Goal: Navigation & Orientation: Find specific page/section

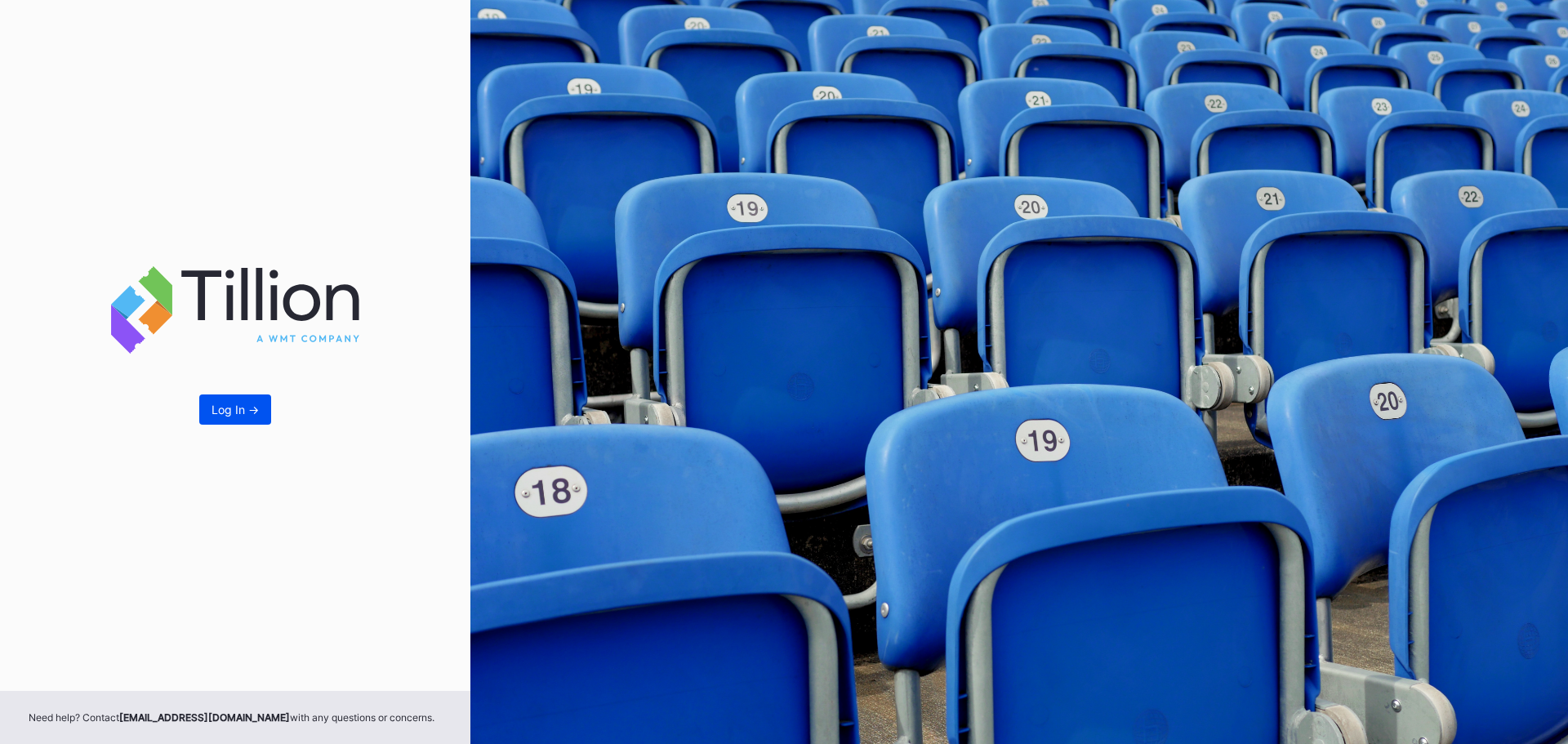
click at [215, 411] on div "Log In ->" at bounding box center [234, 409] width 47 height 14
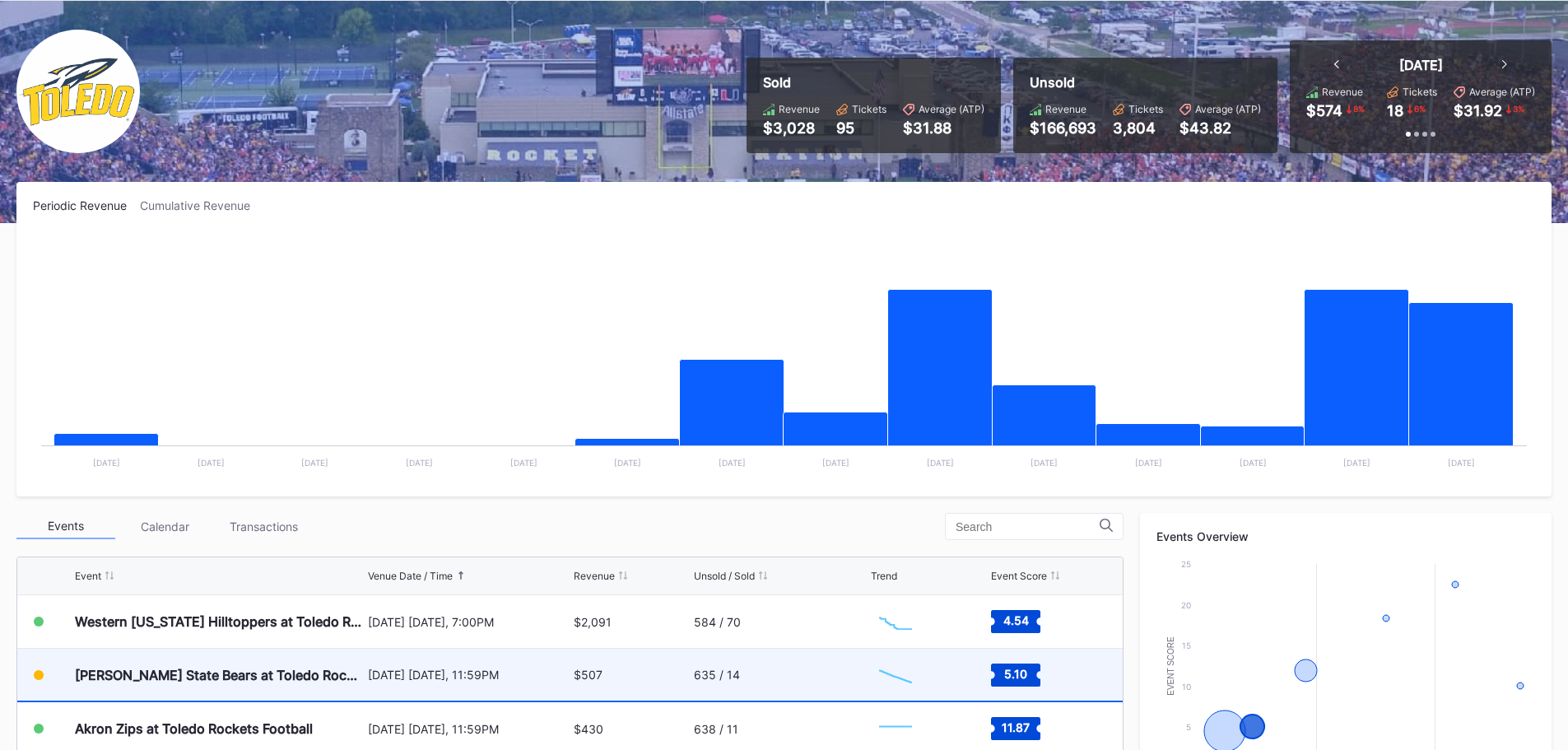
scroll to position [164, 0]
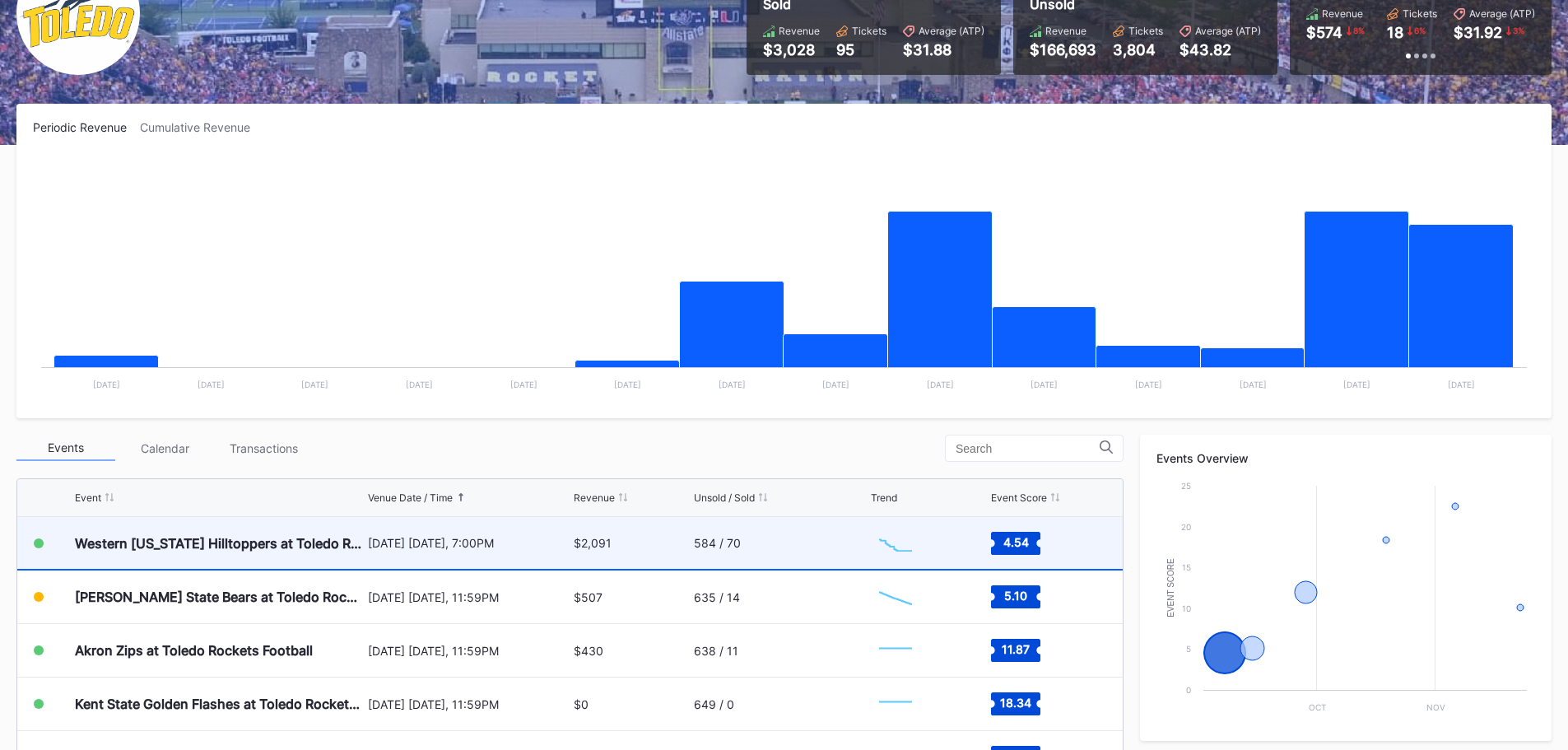
click at [253, 533] on div "Western [US_STATE] Hilltoppers at Toledo Rockets Football" at bounding box center [219, 543] width 289 height 52
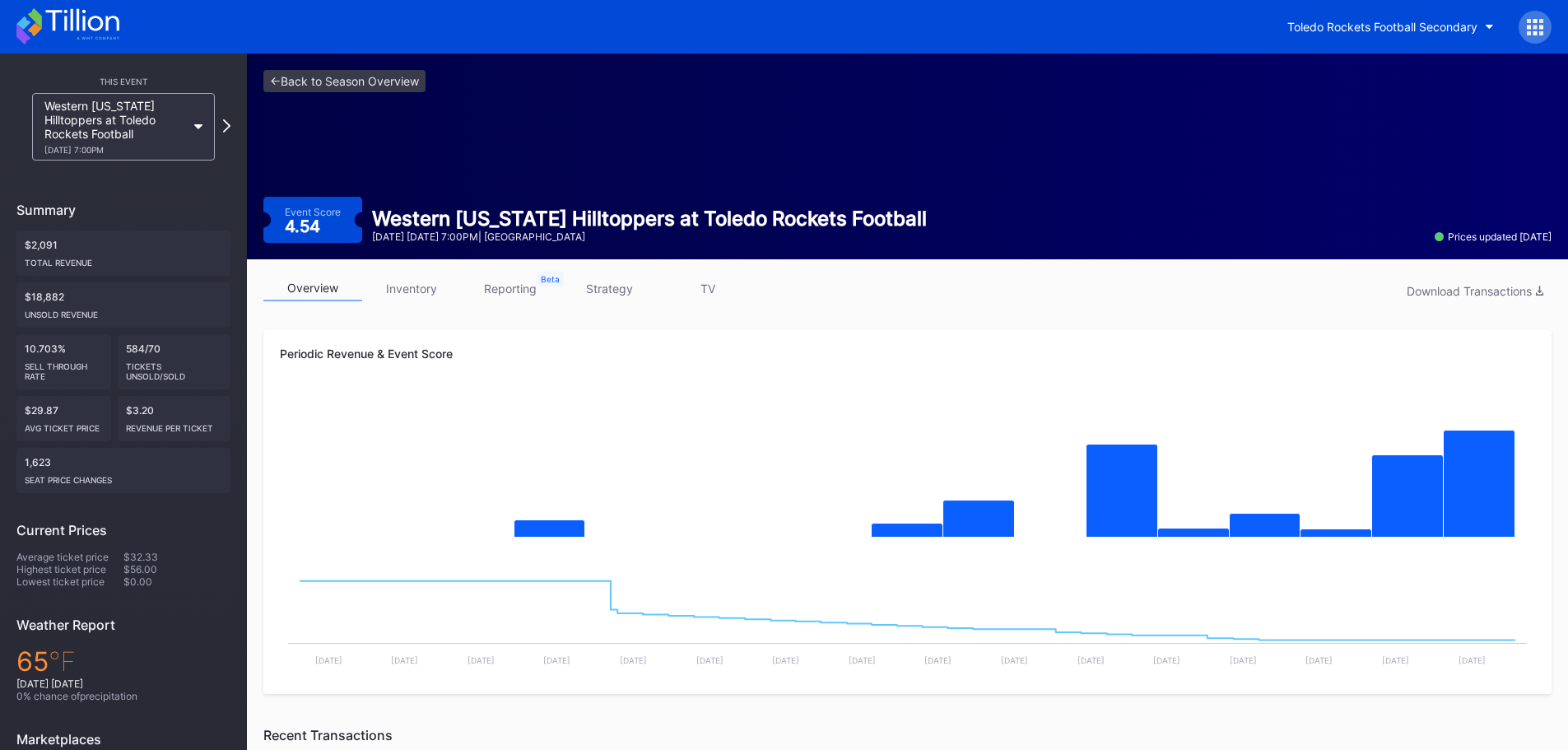
click at [419, 291] on link "inventory" at bounding box center [411, 289] width 99 height 25
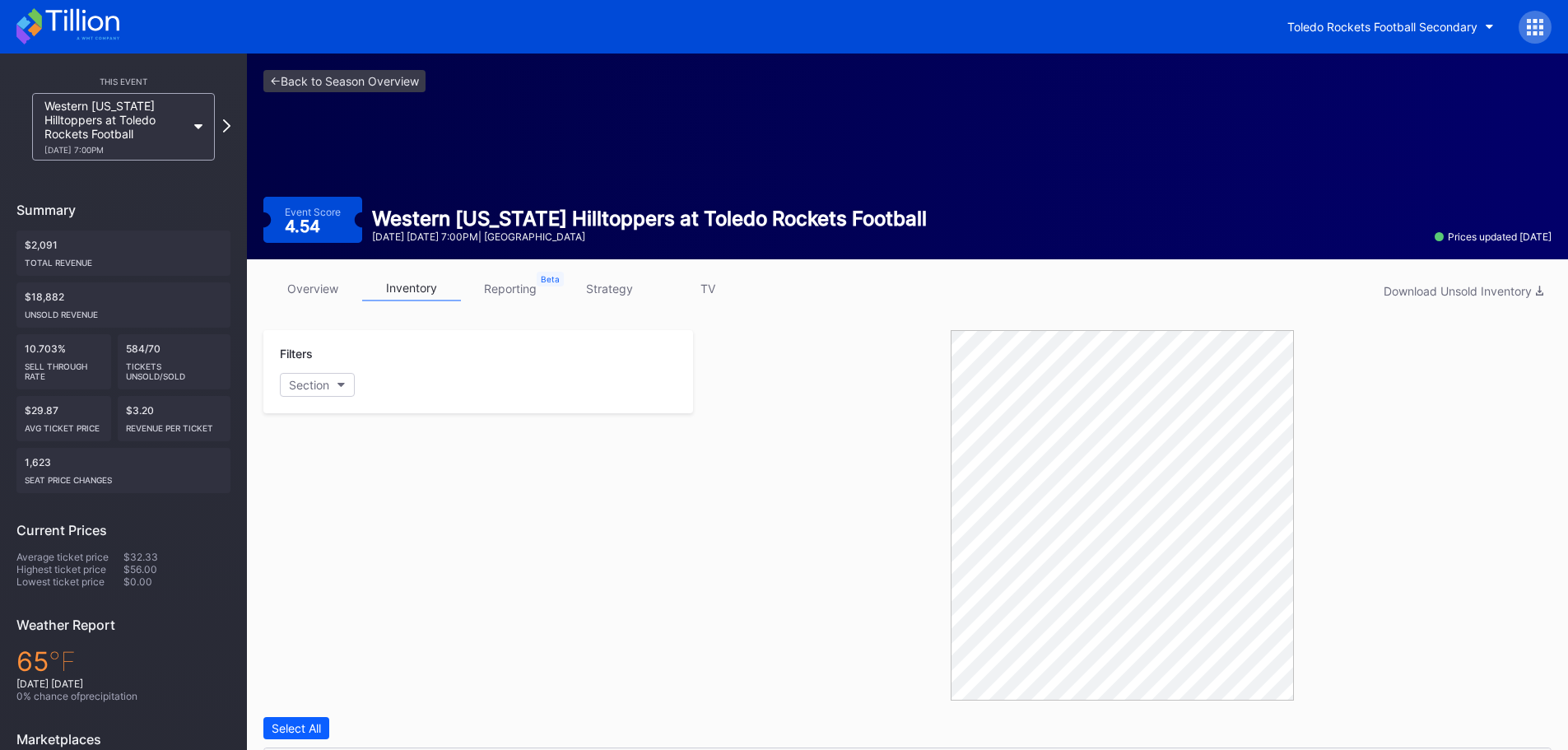
click at [523, 290] on link "reporting" at bounding box center [511, 289] width 99 height 25
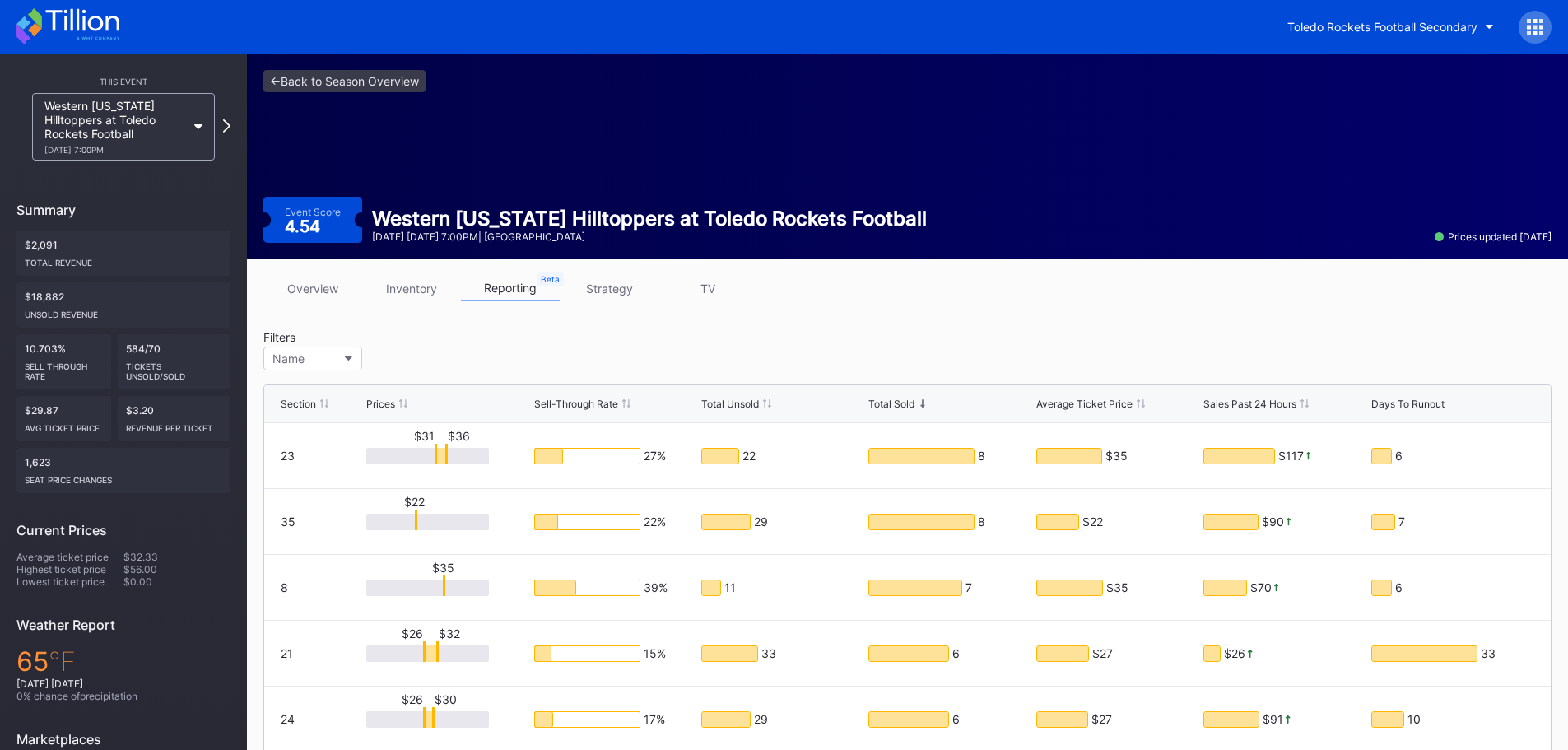
click at [633, 292] on link "strategy" at bounding box center [610, 289] width 99 height 25
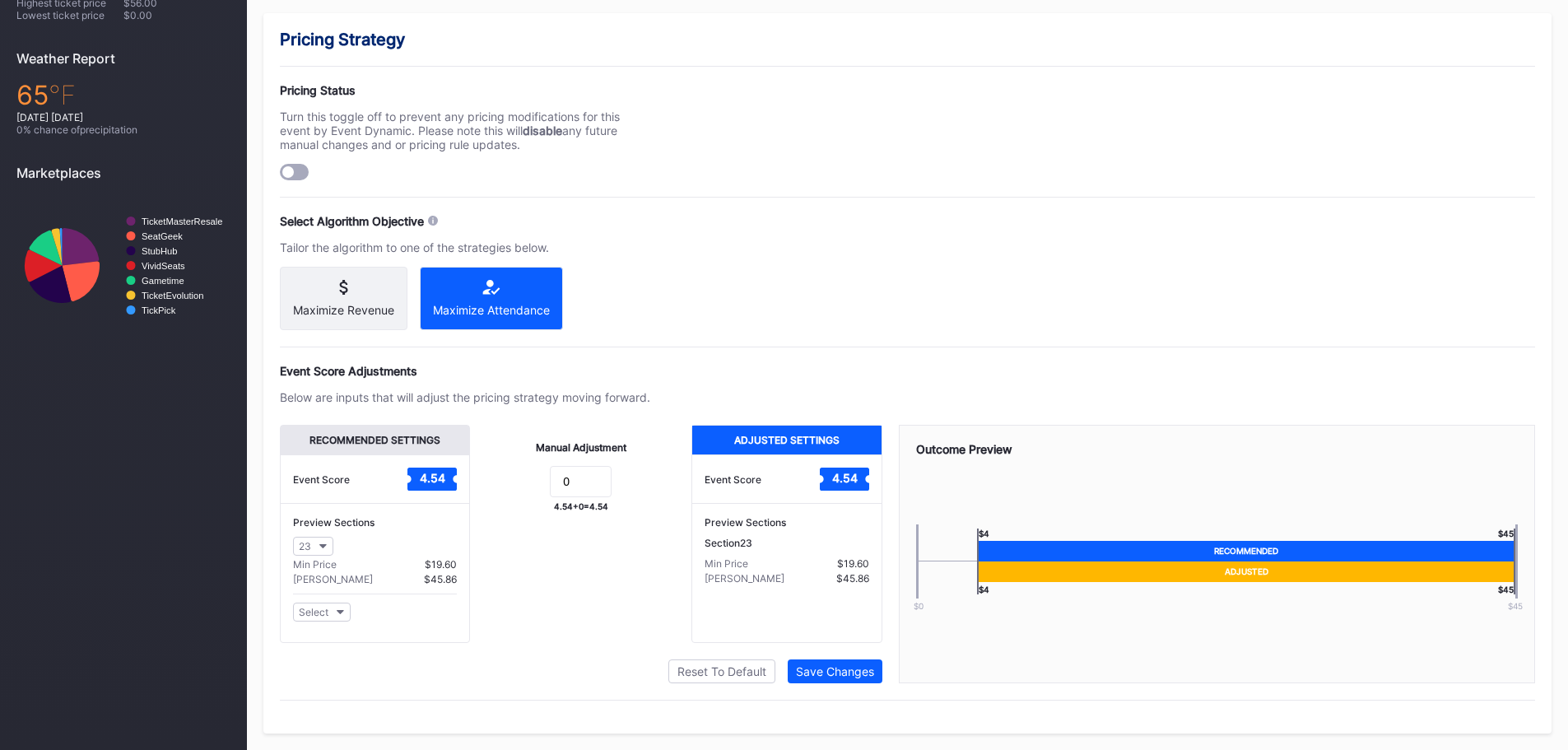
scroll to position [4, 0]
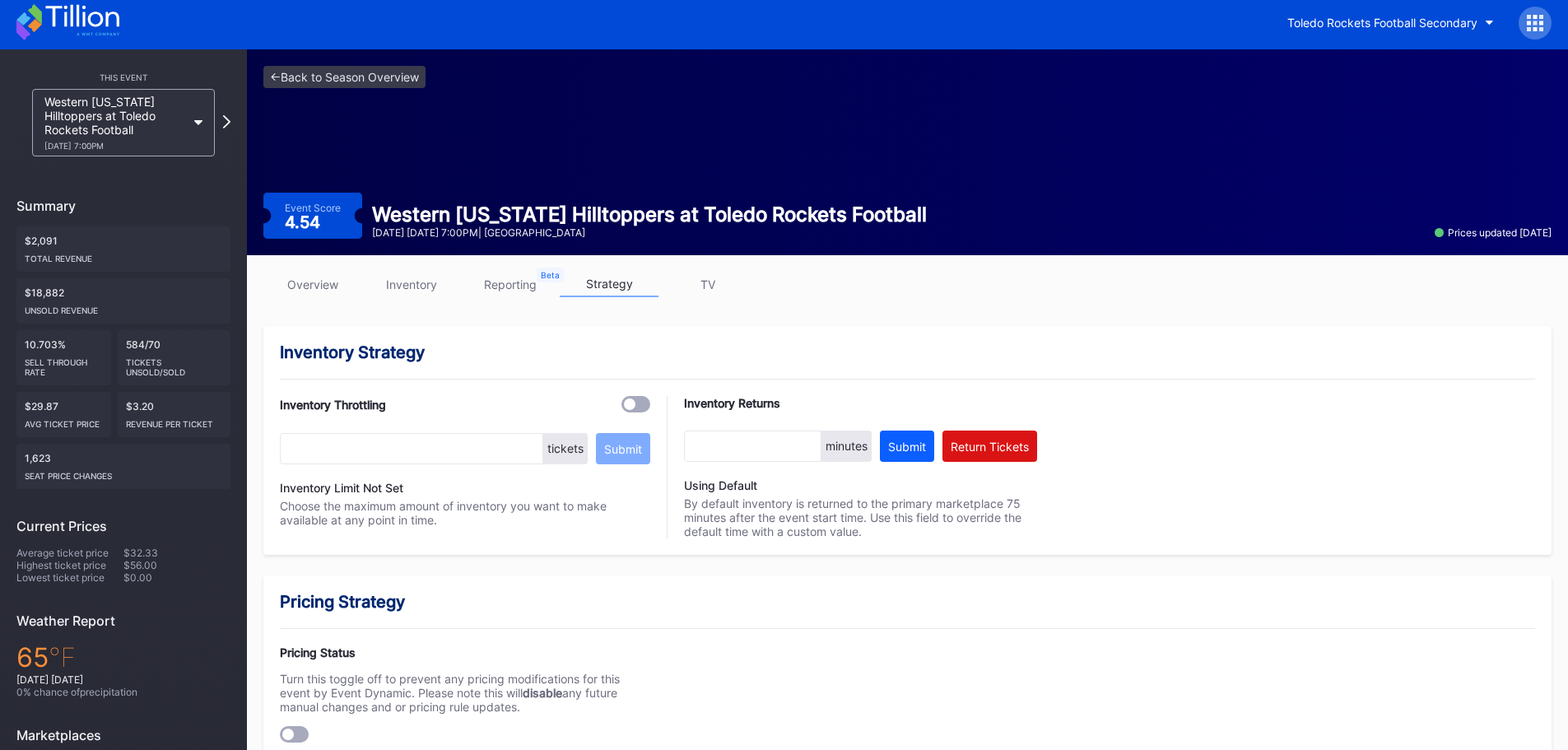
click at [412, 281] on link "inventory" at bounding box center [411, 284] width 99 height 25
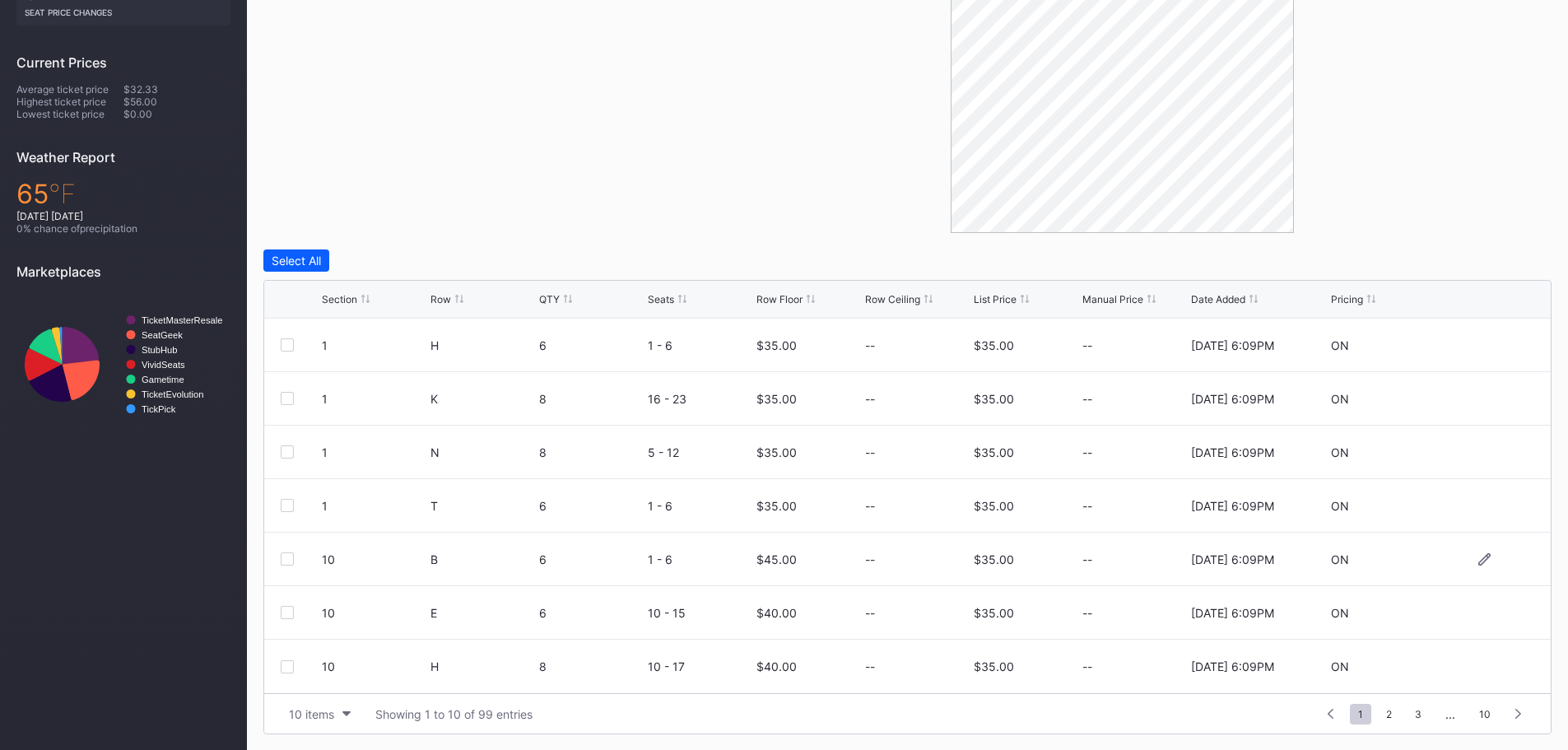
scroll to position [469, 0]
click at [1391, 716] on span "2" at bounding box center [1389, 713] width 22 height 20
click at [1397, 714] on span "3" at bounding box center [1389, 713] width 23 height 20
click at [1398, 714] on span "4" at bounding box center [1390, 713] width 23 height 20
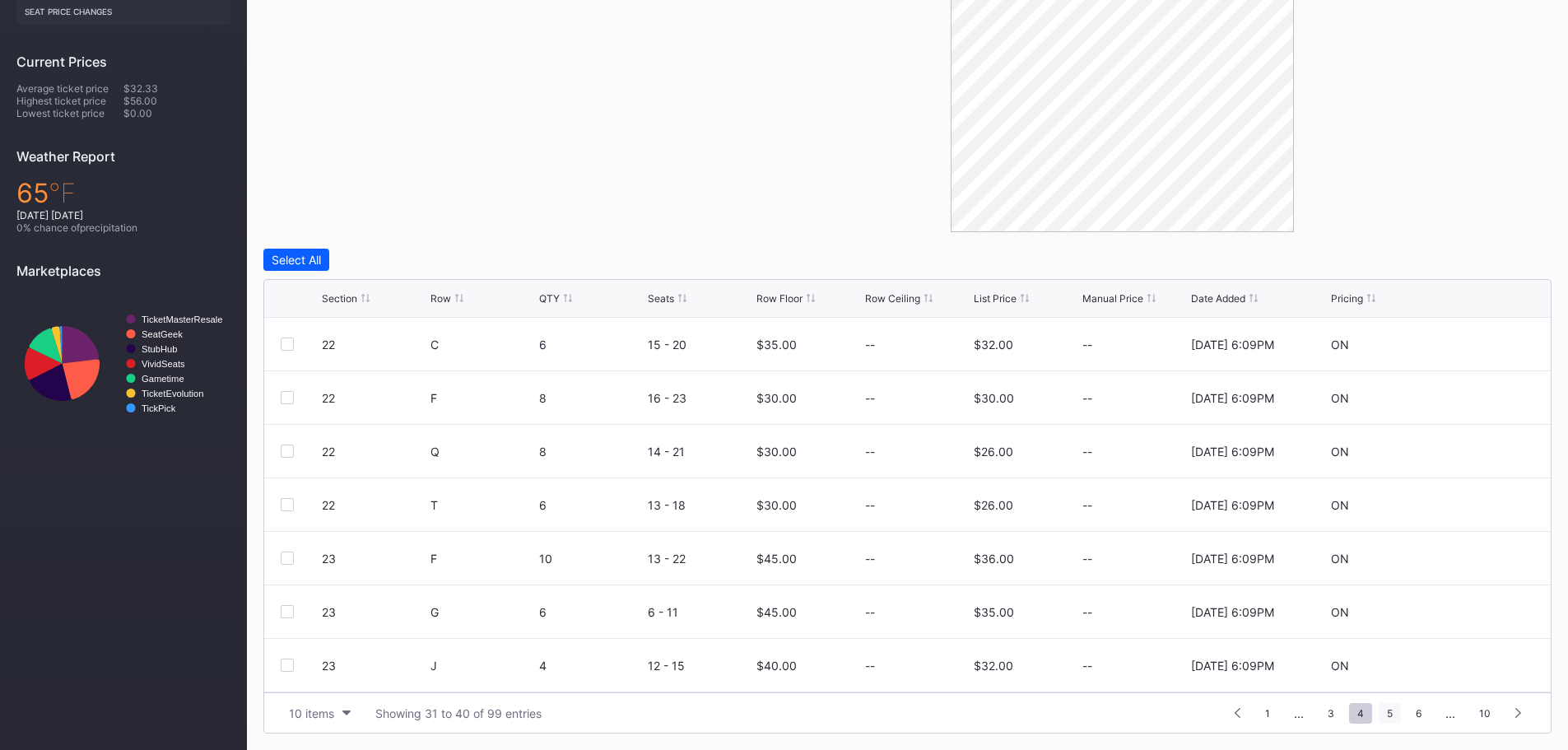
click at [1397, 713] on span "5" at bounding box center [1390, 713] width 22 height 20
click at [1395, 715] on span "6" at bounding box center [1390, 713] width 22 height 20
click at [1397, 716] on span "7" at bounding box center [1390, 713] width 22 height 20
click at [1403, 716] on div "1 ... 5 6 7 8 9 ... 10" at bounding box center [1379, 713] width 311 height 23
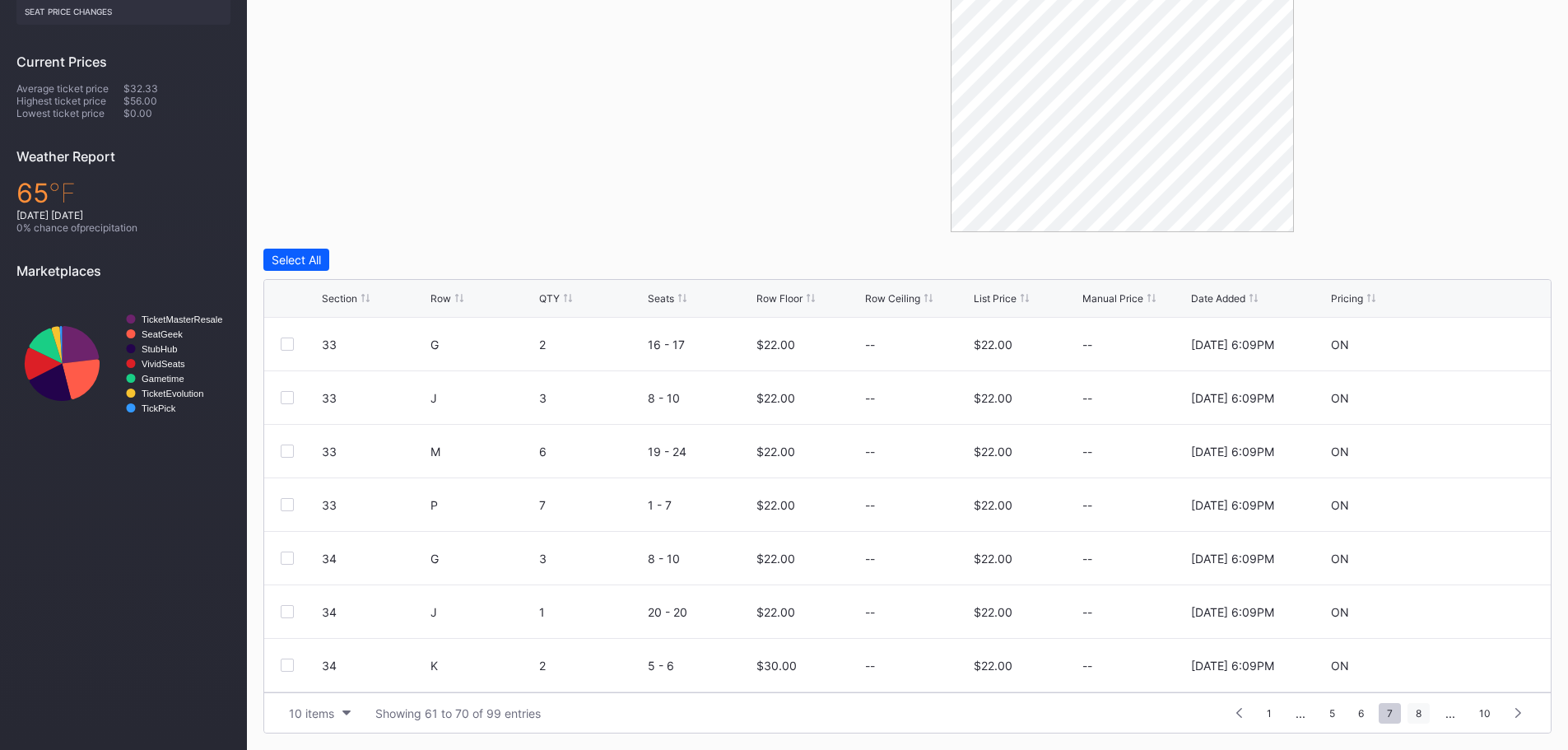
click at [1412, 713] on span "8" at bounding box center [1418, 713] width 22 height 20
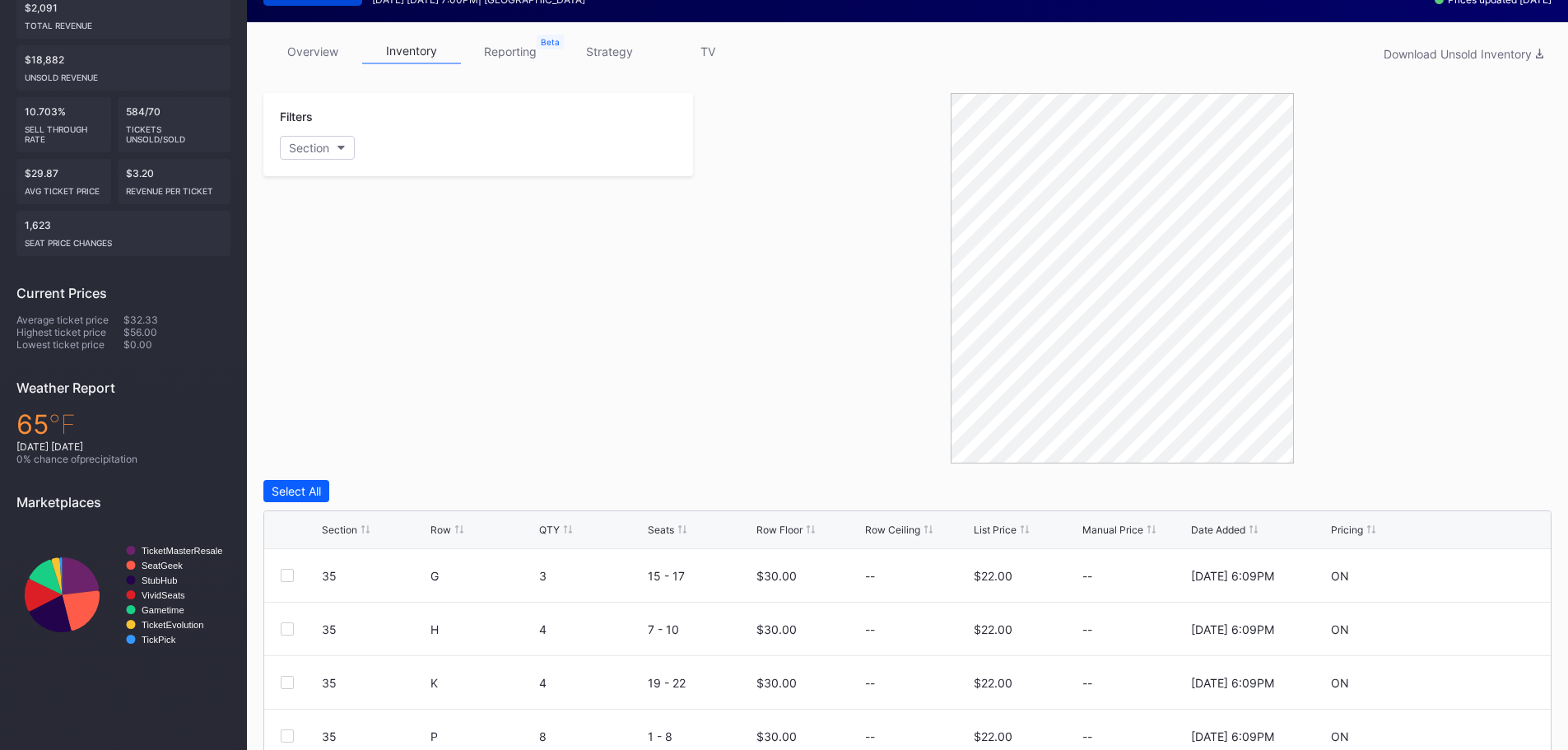
scroll to position [222, 0]
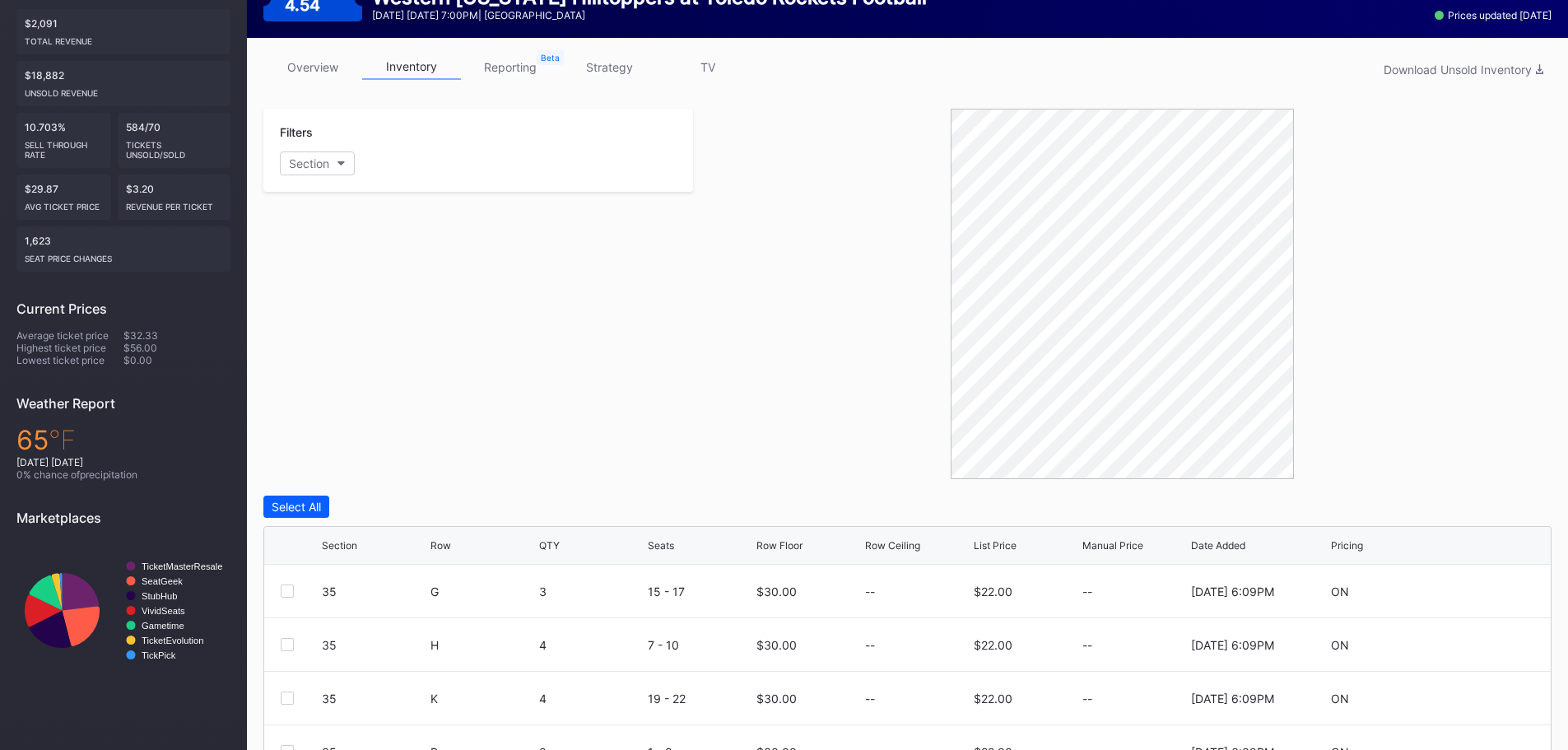
click at [327, 60] on link "overview" at bounding box center [313, 67] width 99 height 25
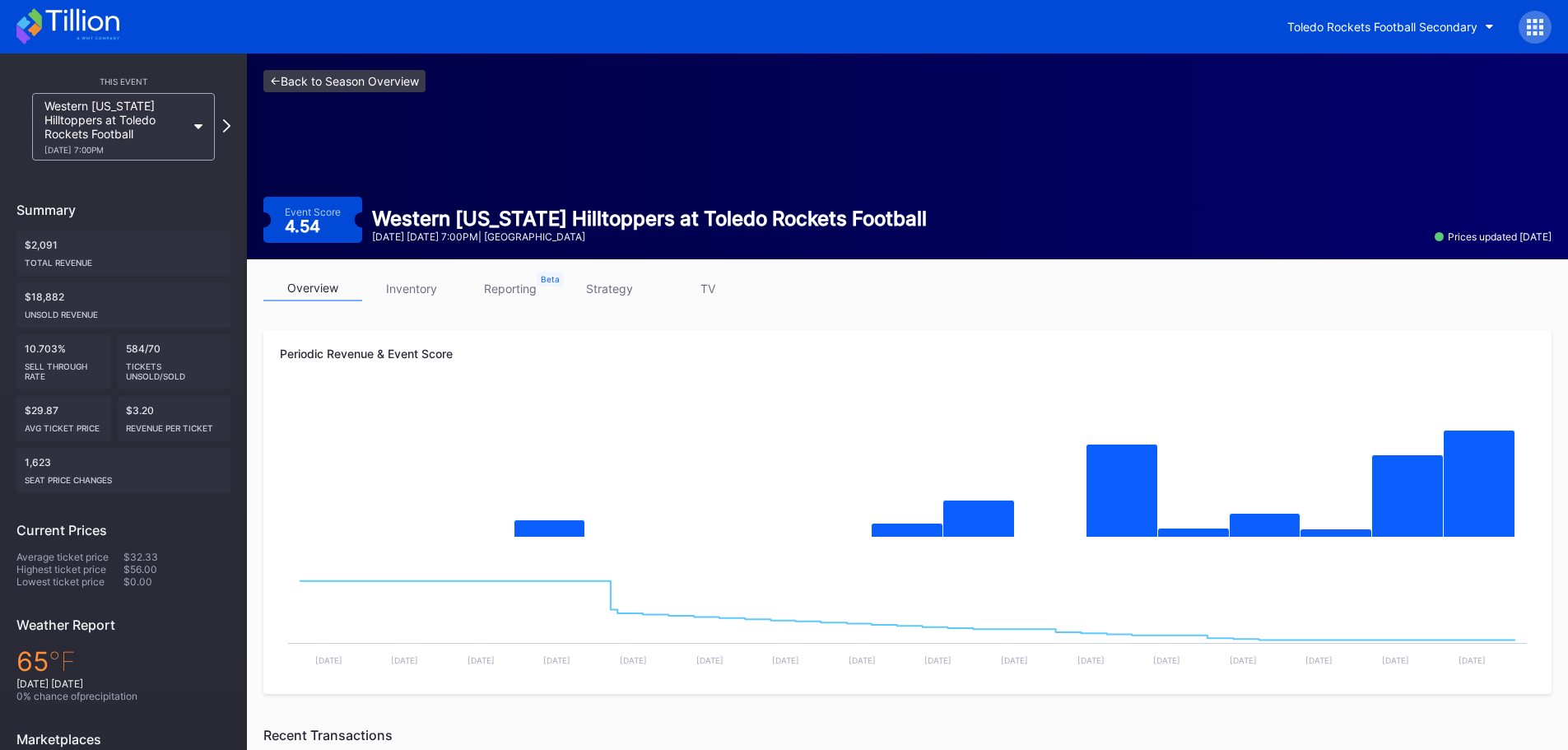
click at [322, 78] on link "<- Back to Season Overview" at bounding box center [344, 81] width 162 height 22
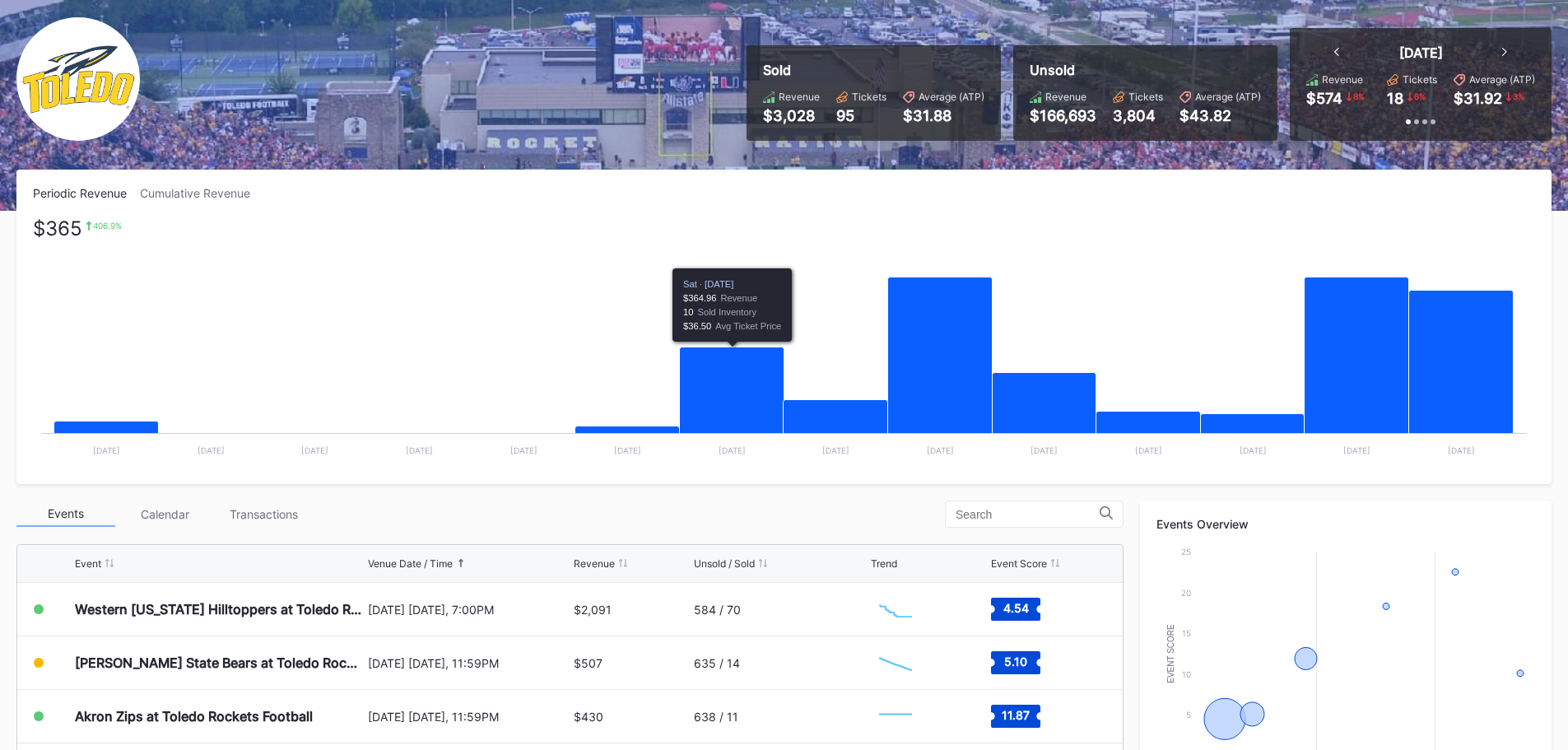
scroll to position [247, 0]
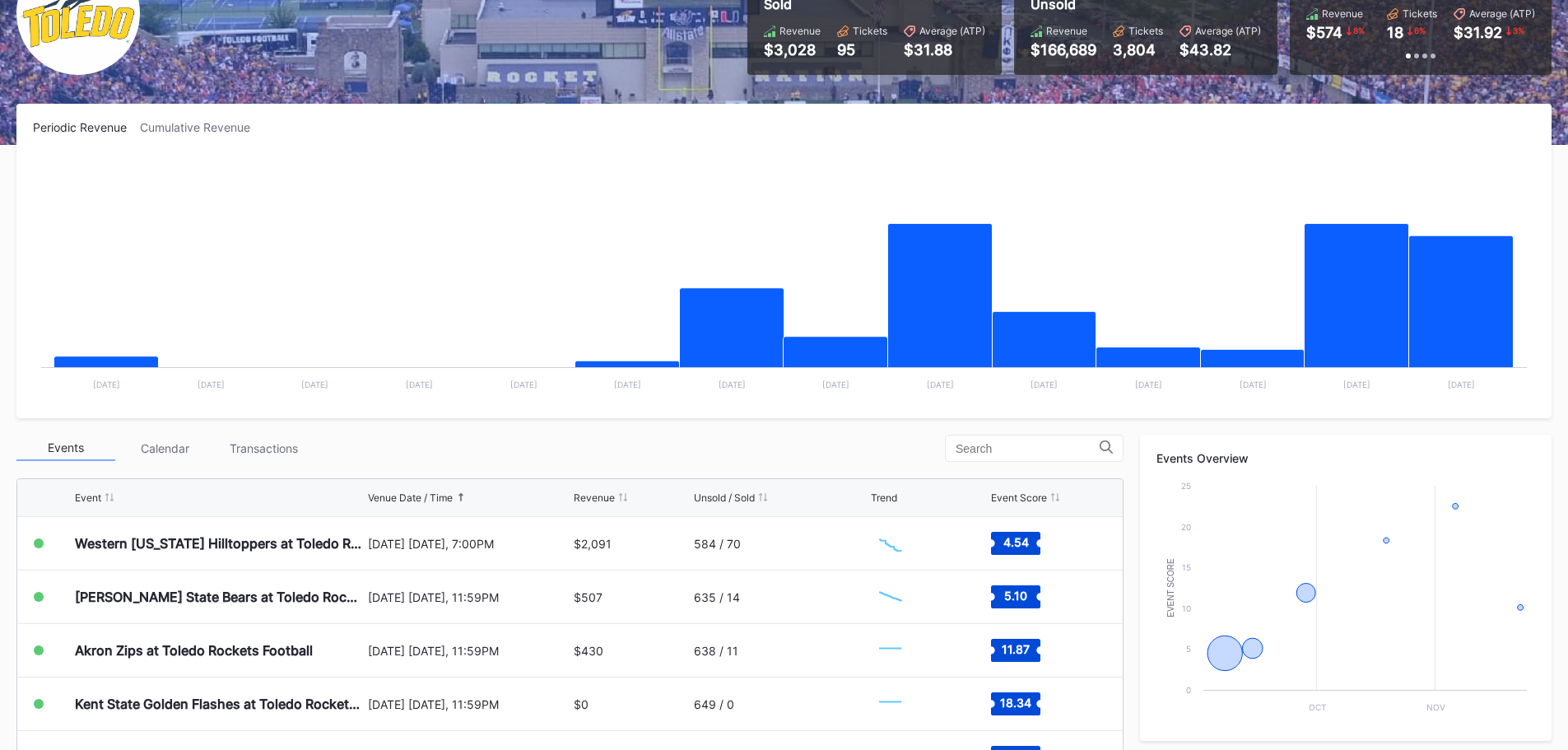
scroll to position [268, 0]
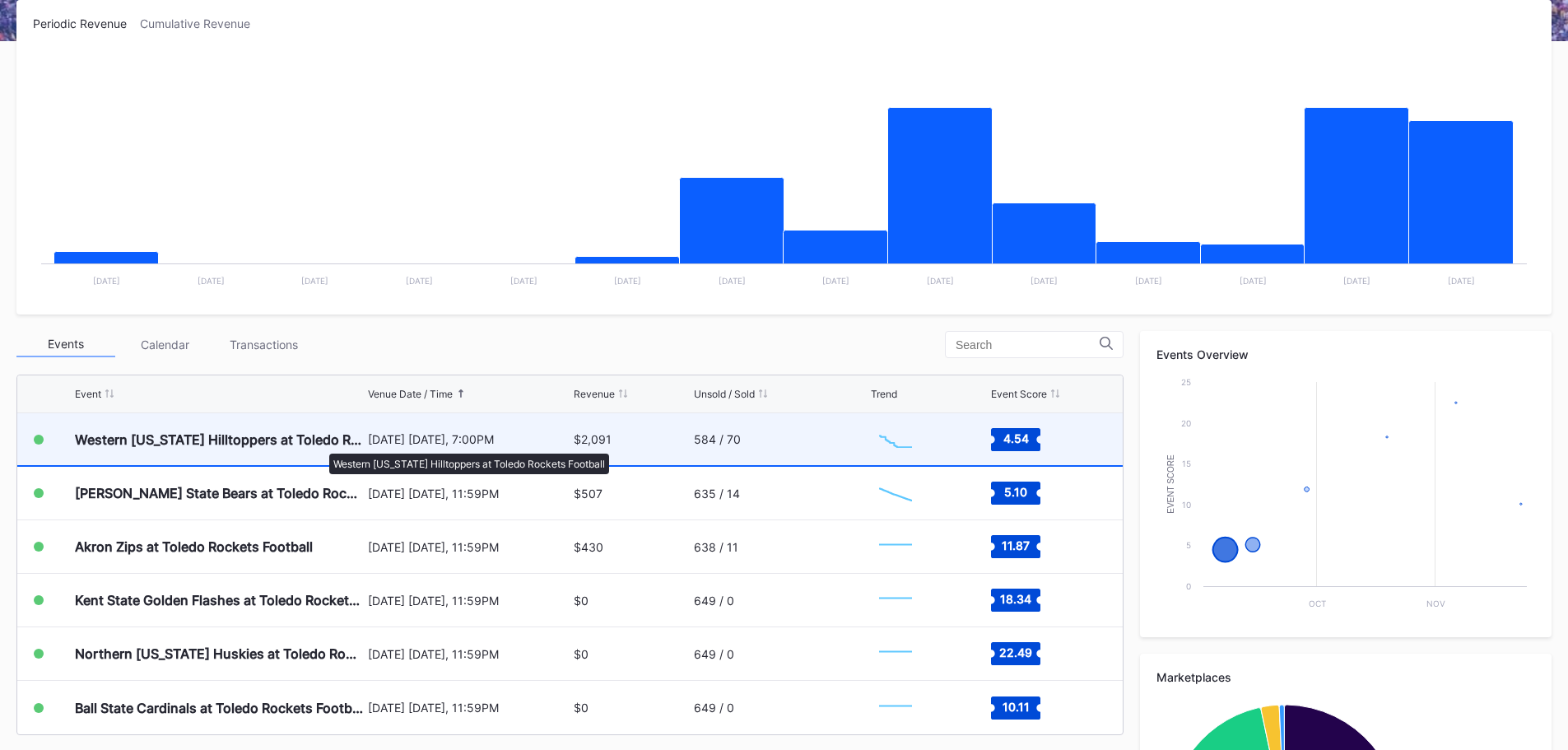
click at [321, 446] on div "Western [US_STATE] Hilltoppers at Toledo Rockets Football" at bounding box center [219, 440] width 289 height 17
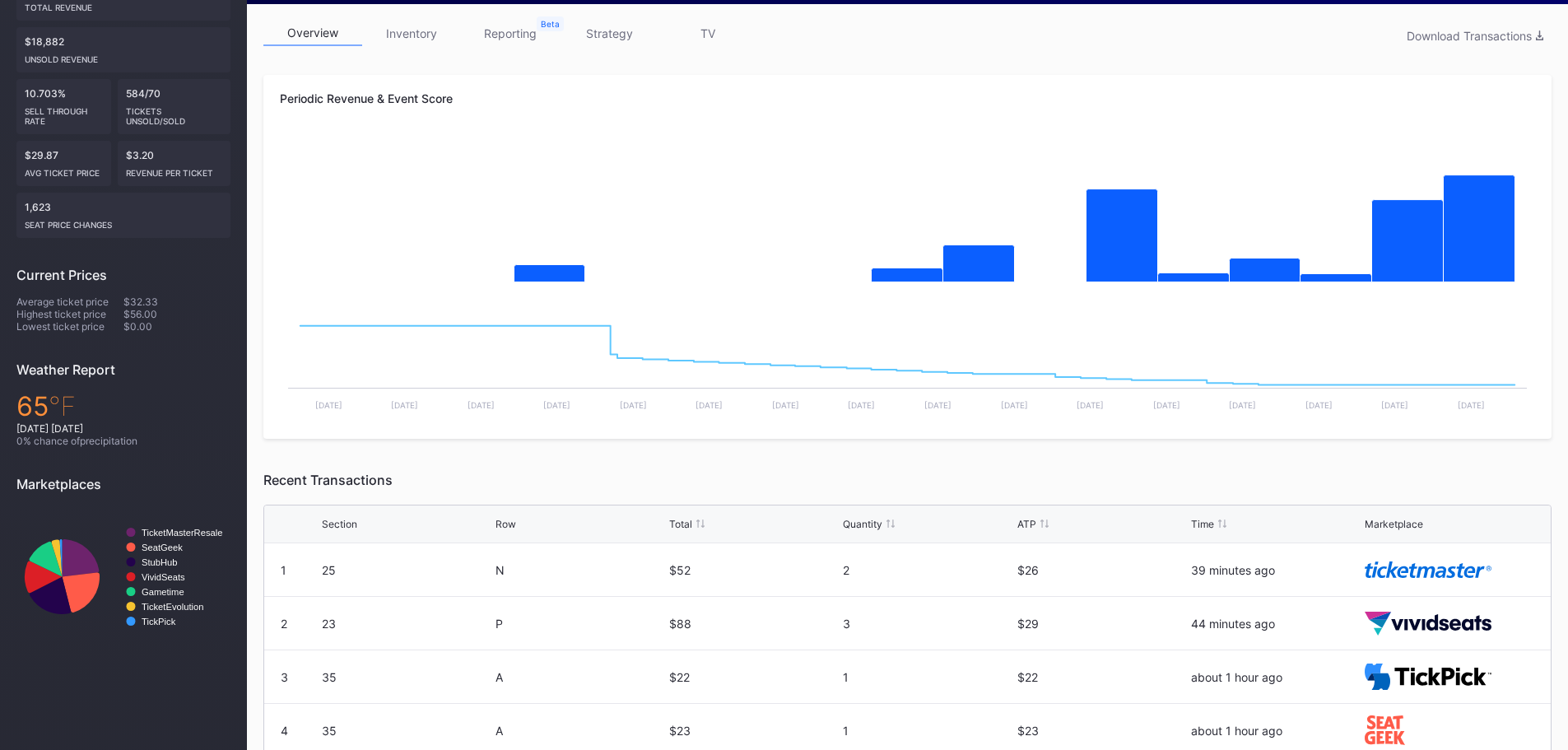
scroll to position [411, 0]
